Goal: Task Accomplishment & Management: Manage account settings

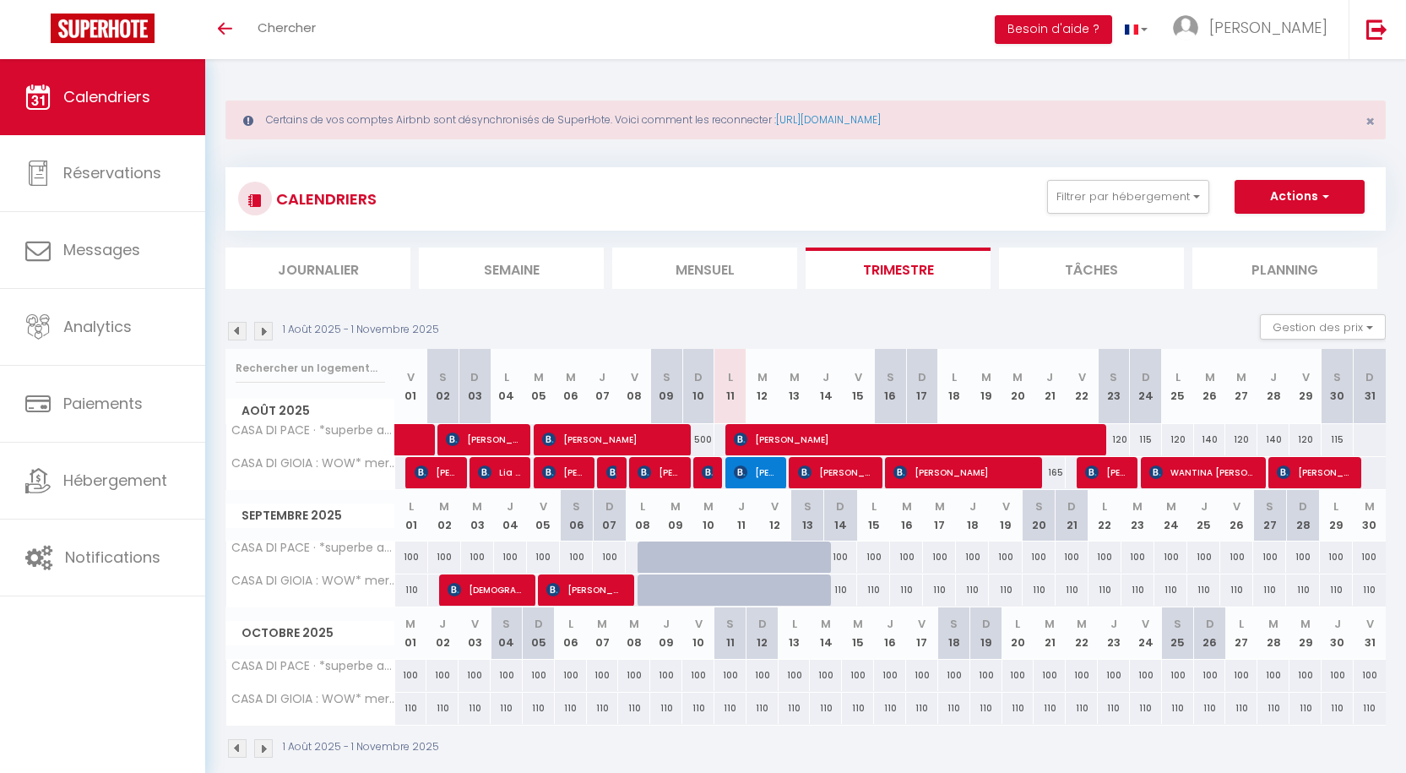
select select
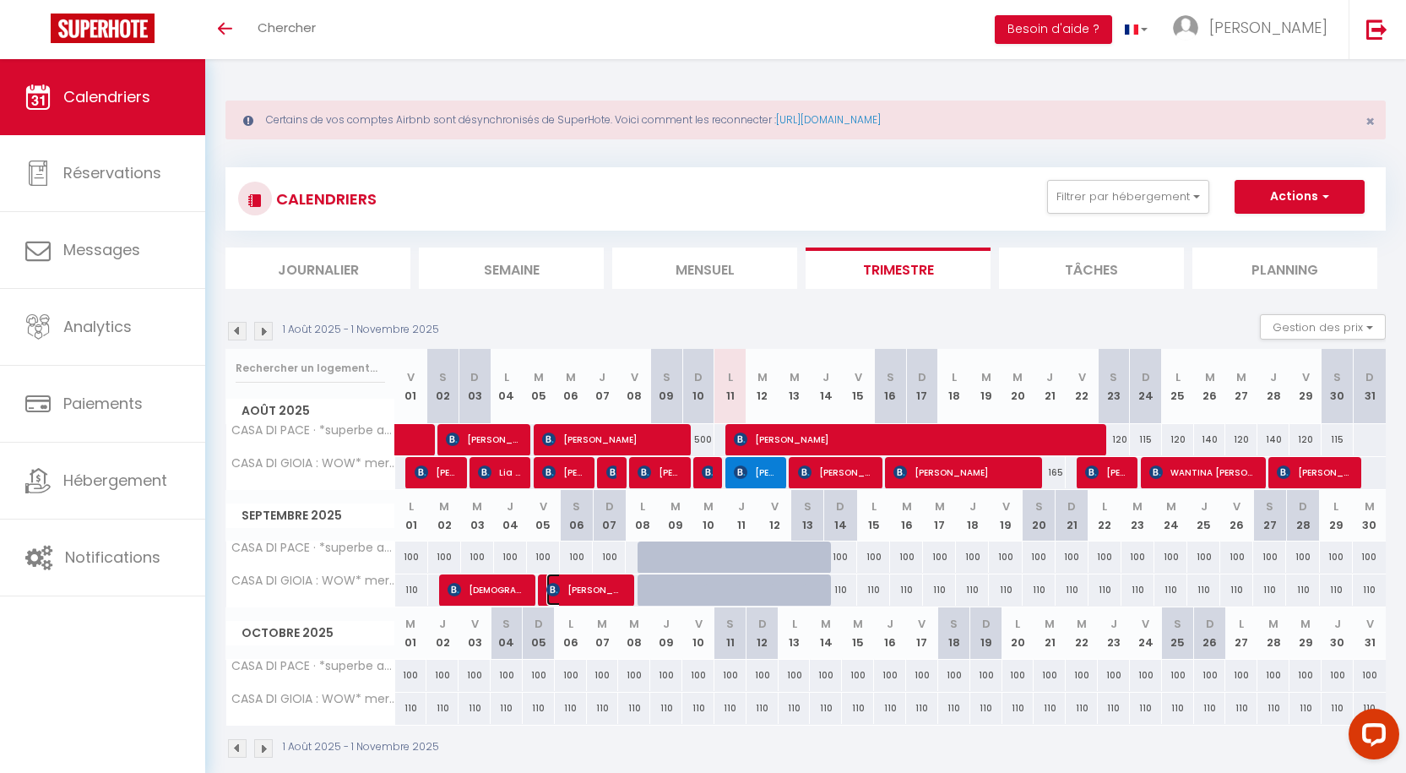
click at [572, 586] on span "[PERSON_NAME]" at bounding box center [583, 589] width 75 height 32
select select "OK"
select select "1"
select select "0"
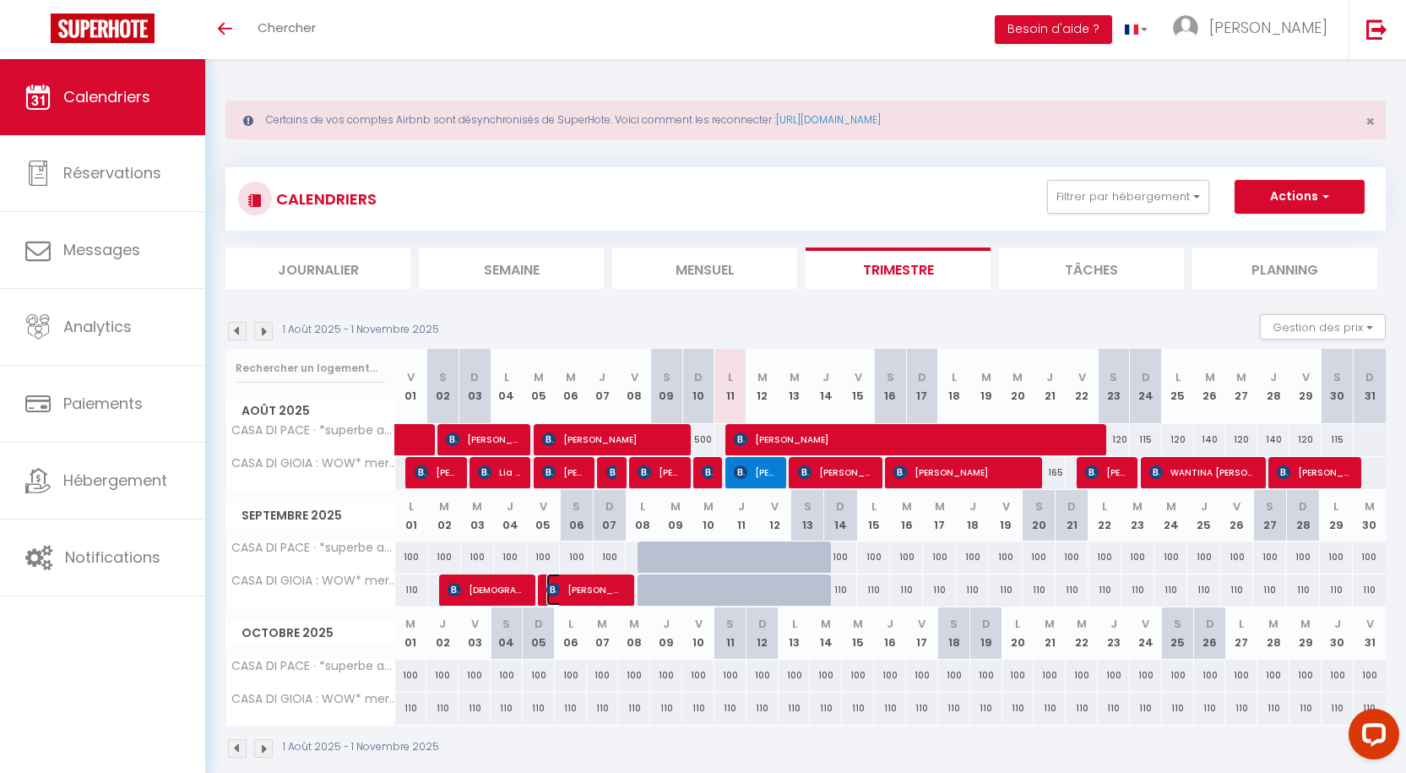
select select "1"
select select
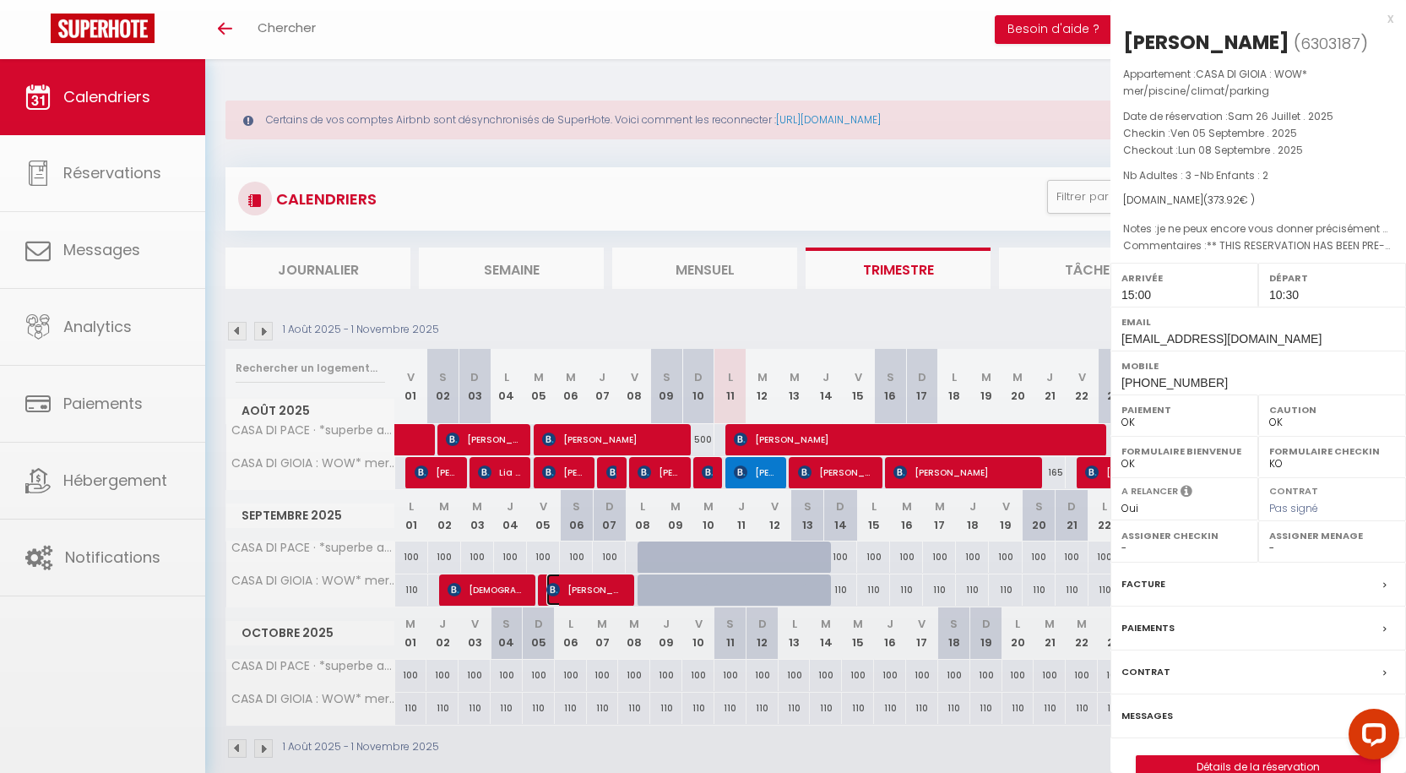
select select "12372"
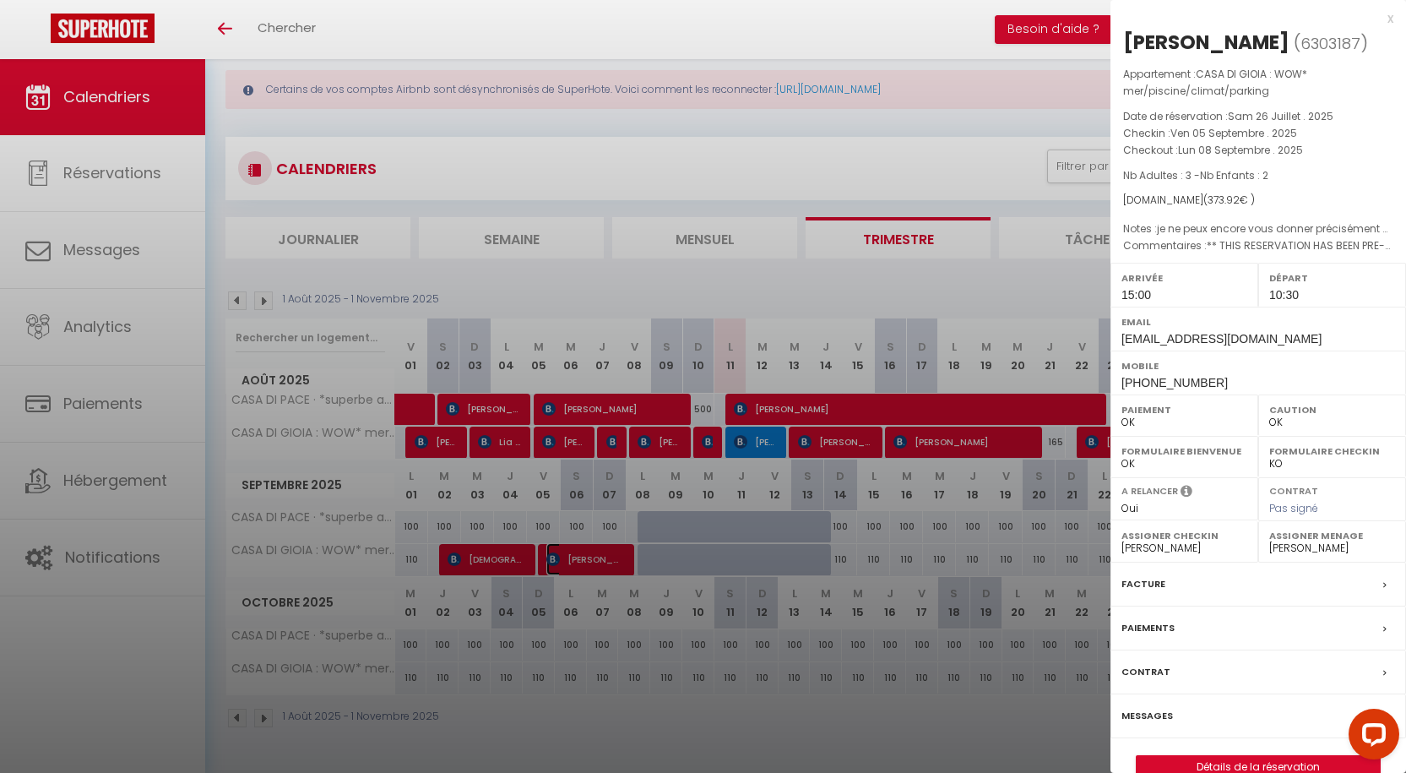
scroll to position [59, 0]
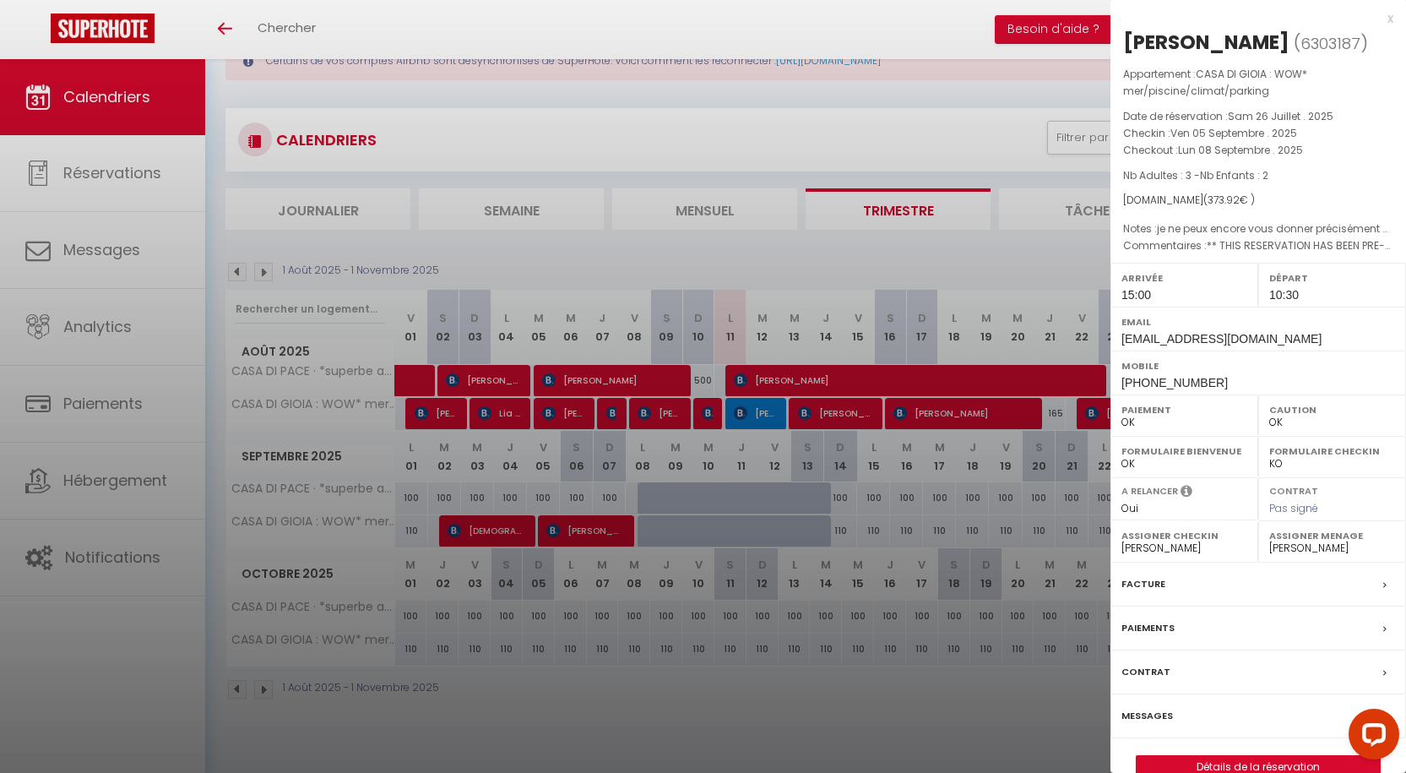
click at [587, 531] on div at bounding box center [703, 386] width 1406 height 773
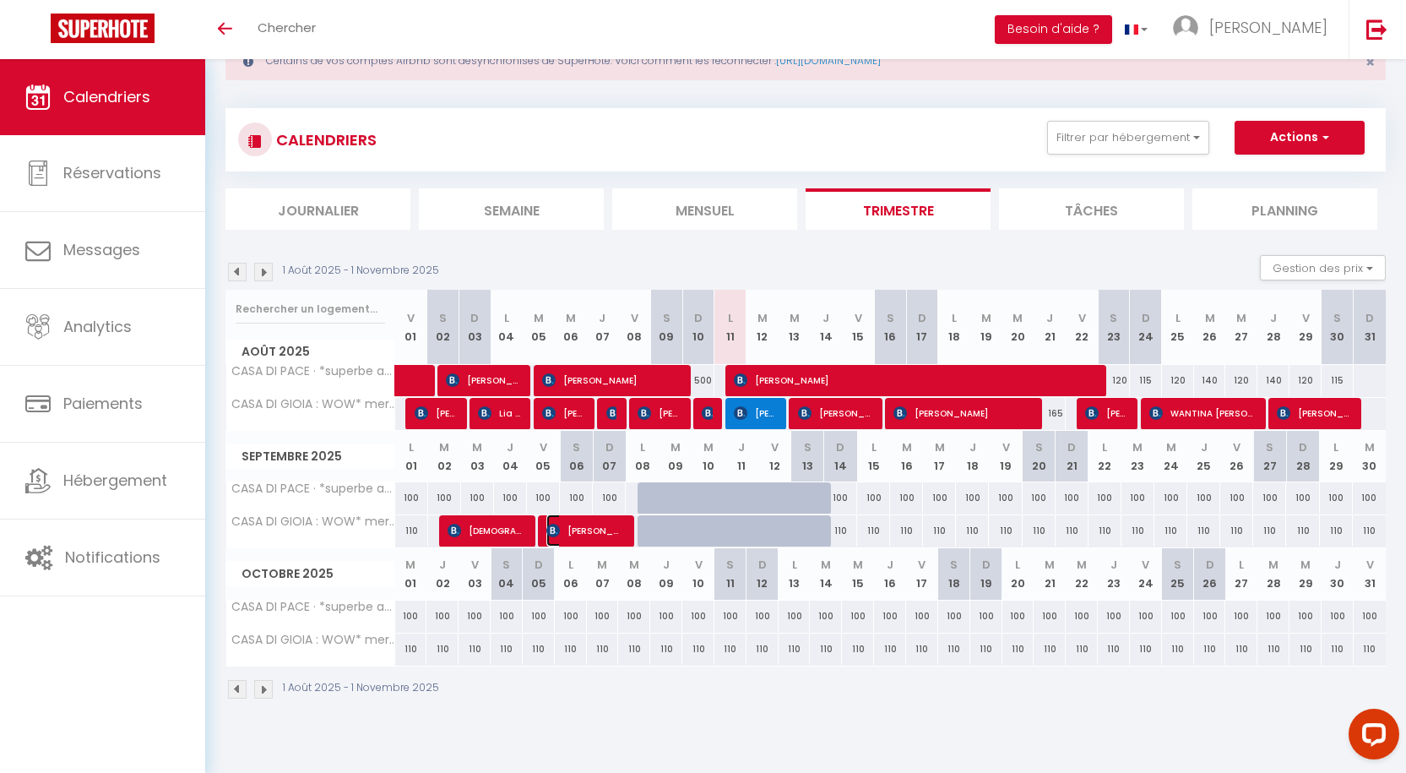
click at [585, 527] on span "[PERSON_NAME]" at bounding box center [583, 530] width 75 height 32
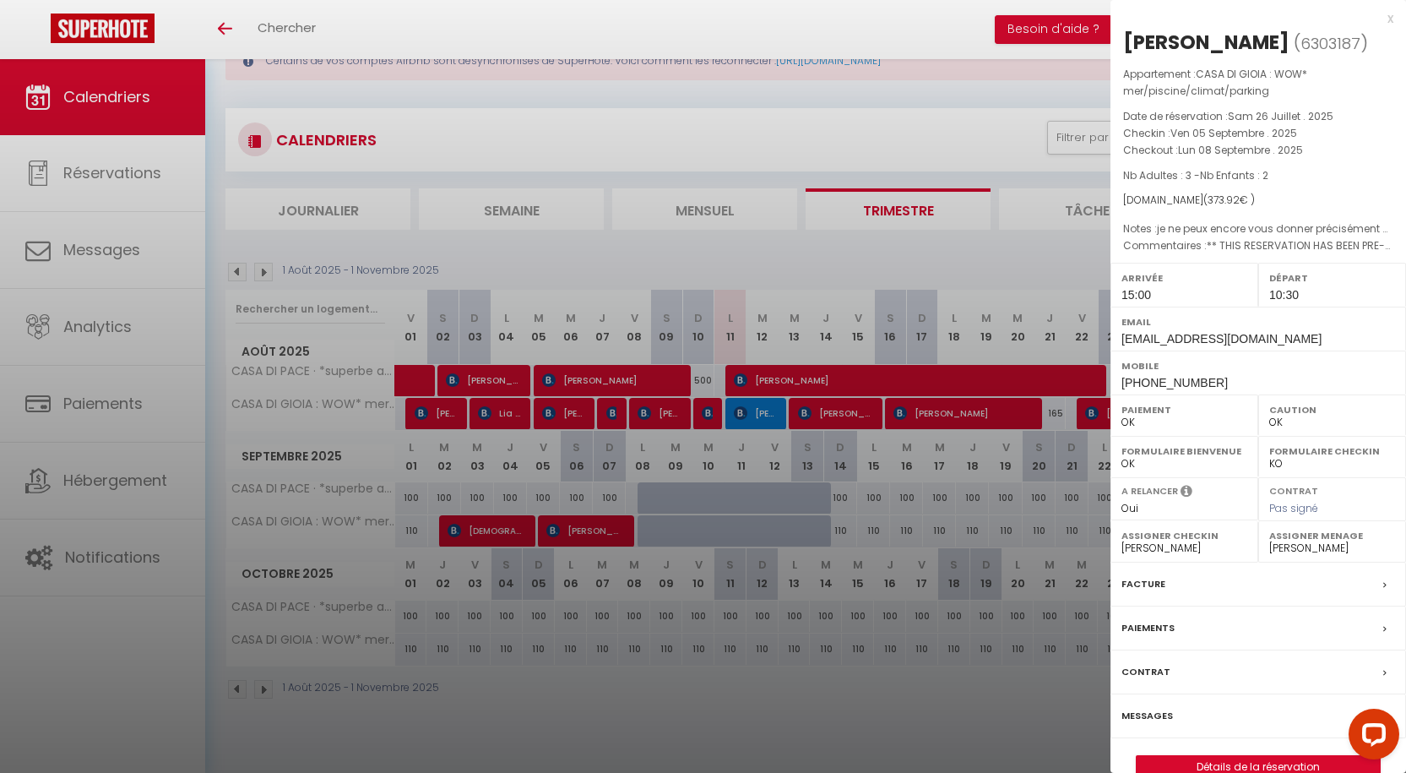
click at [732, 104] on div at bounding box center [703, 386] width 1406 height 773
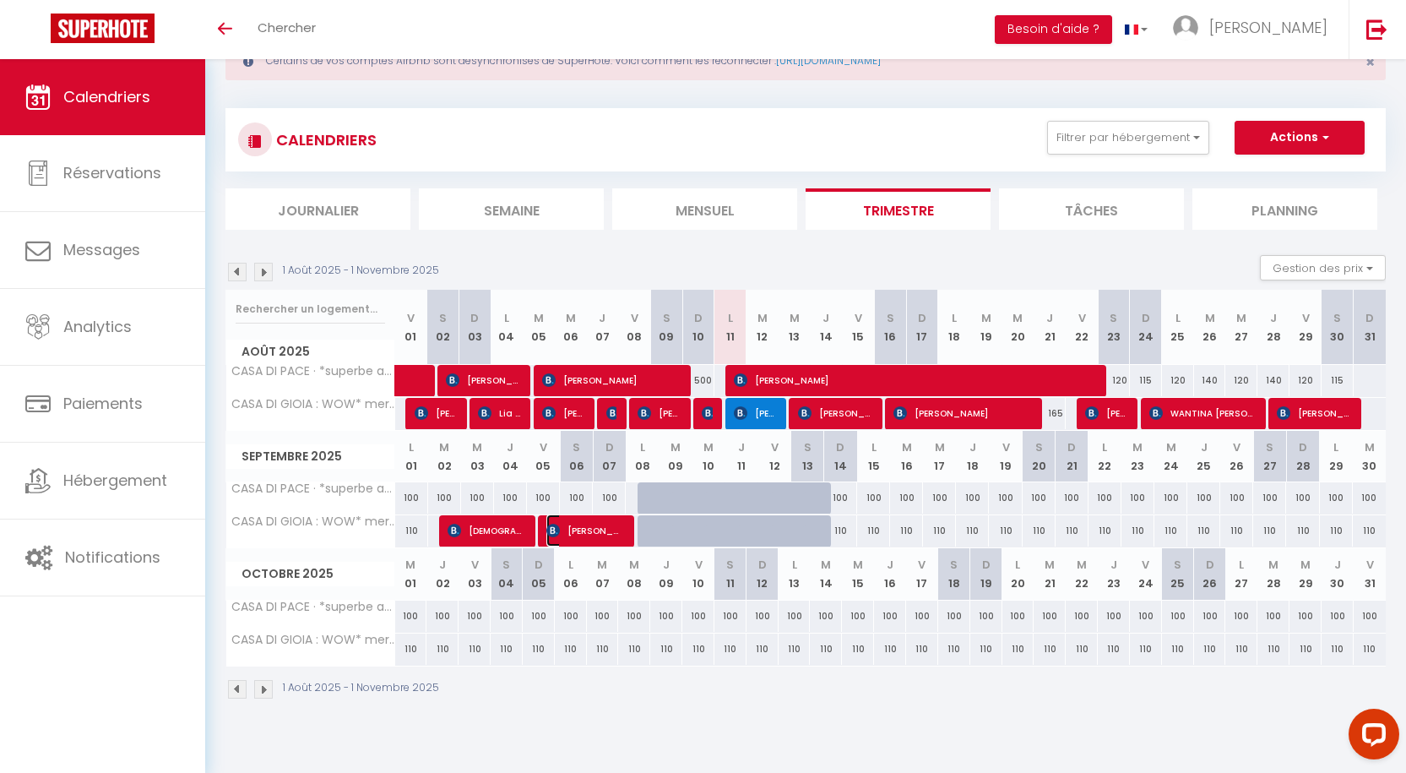
click at [593, 532] on span "[PERSON_NAME]" at bounding box center [583, 530] width 75 height 32
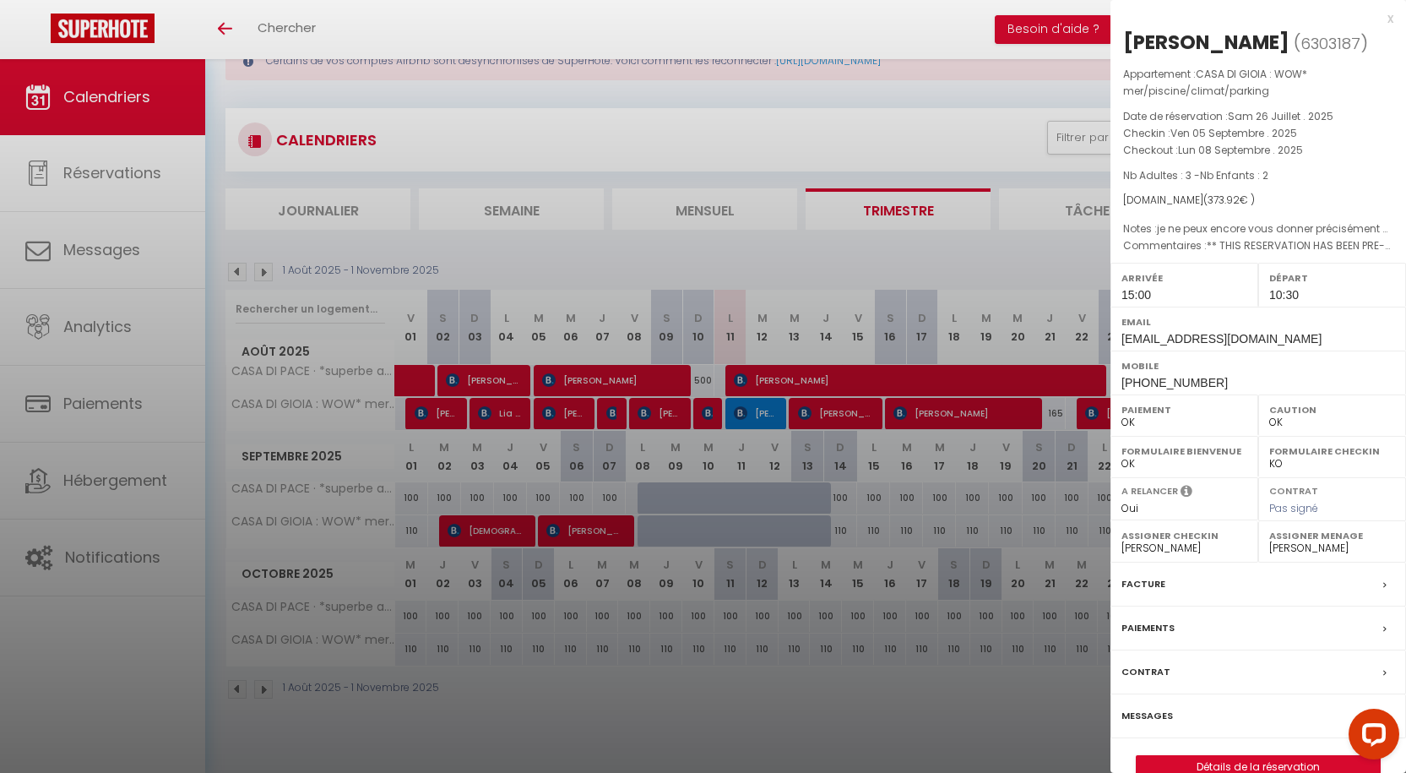
click at [550, 132] on div at bounding box center [703, 386] width 1406 height 773
